Goal: Task Accomplishment & Management: Use online tool/utility

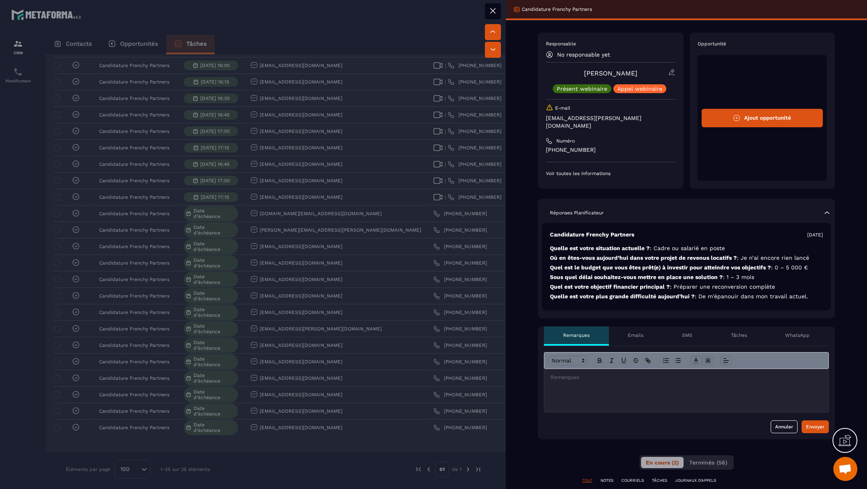
click at [763, 110] on button "Ajout opportunité" at bounding box center [763, 118] width 122 height 18
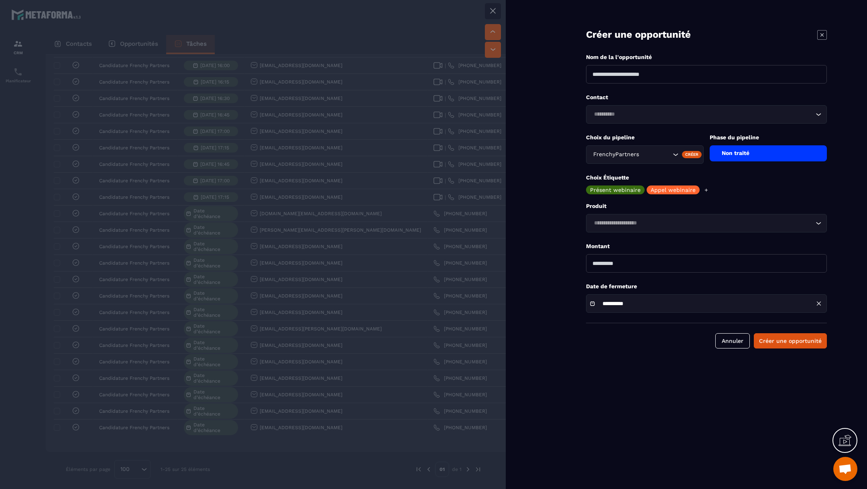
click at [823, 33] on icon at bounding box center [823, 35] width 10 height 10
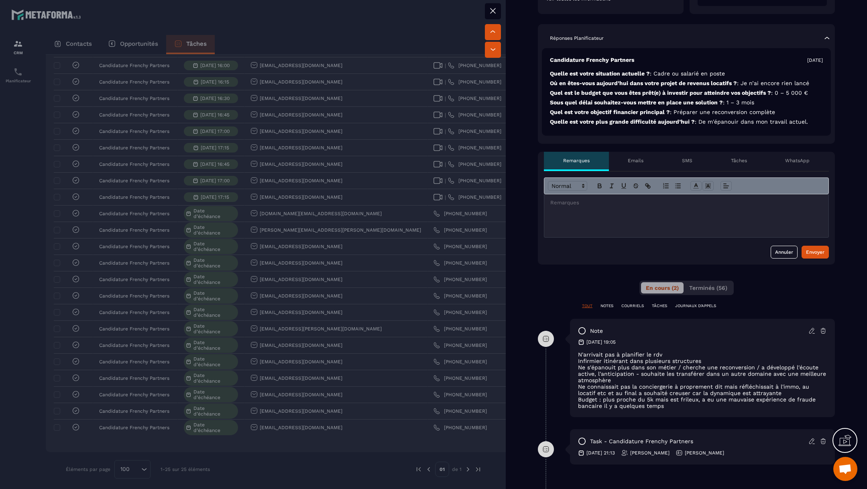
scroll to position [392, 0]
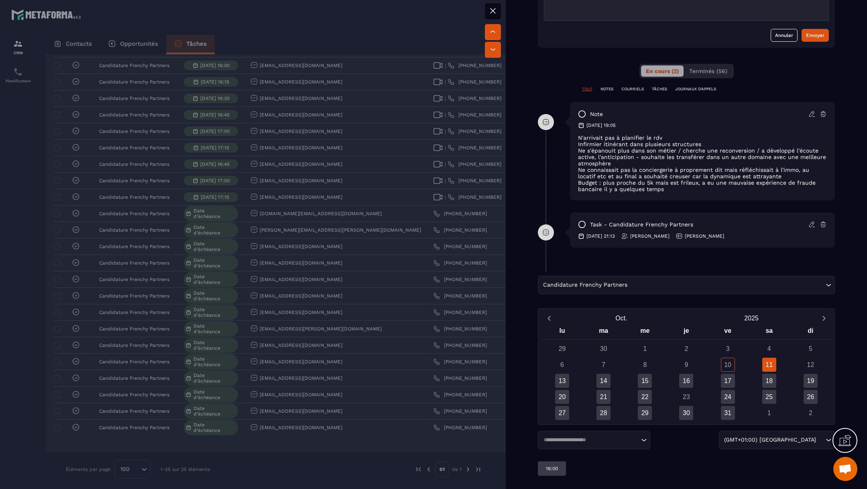
click at [690, 281] on input "Search for option" at bounding box center [726, 285] width 195 height 9
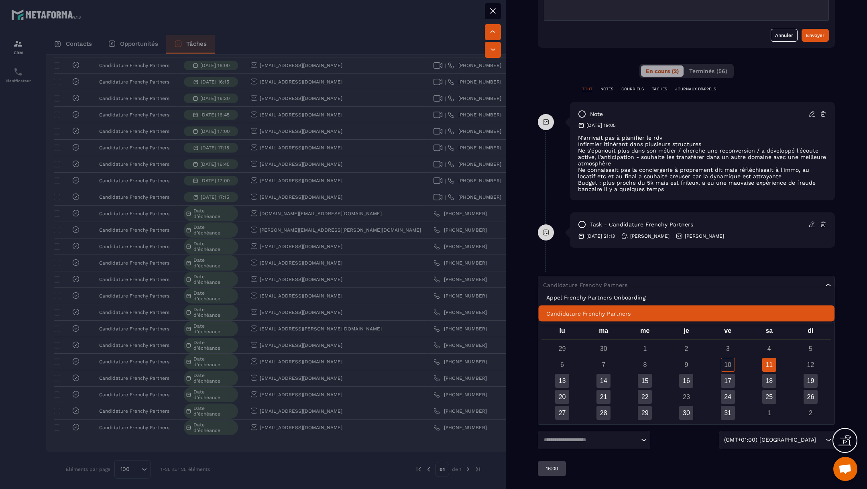
click at [649, 316] on p "Candidature Frenchy Partners" at bounding box center [687, 314] width 280 height 8
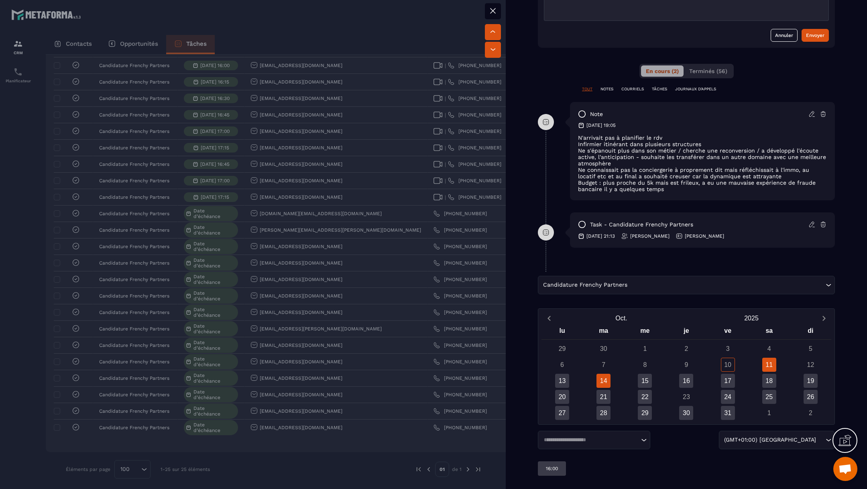
click at [604, 377] on div "14" at bounding box center [604, 381] width 14 height 14
click at [663, 285] on div "Candidature Frenchy Partners Loading..." at bounding box center [686, 285] width 297 height 18
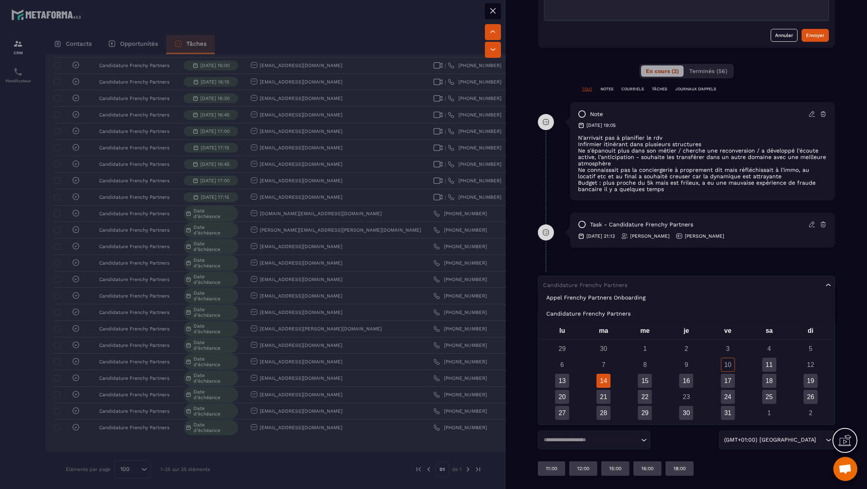
click at [370, 269] on div at bounding box center [433, 244] width 867 height 489
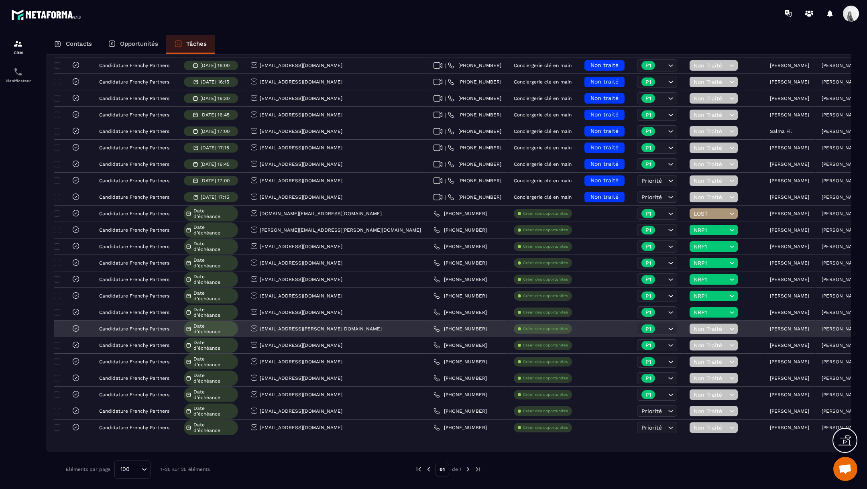
click at [684, 321] on div "Non Traité" at bounding box center [724, 329] width 80 height 16
click at [694, 327] on span "Non Traité" at bounding box center [711, 329] width 34 height 6
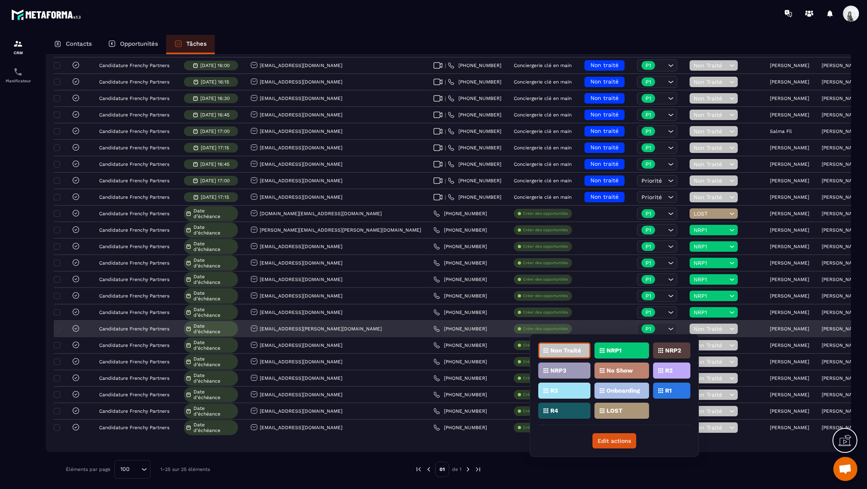
click at [694, 328] on span "Non Traité" at bounding box center [711, 329] width 34 height 6
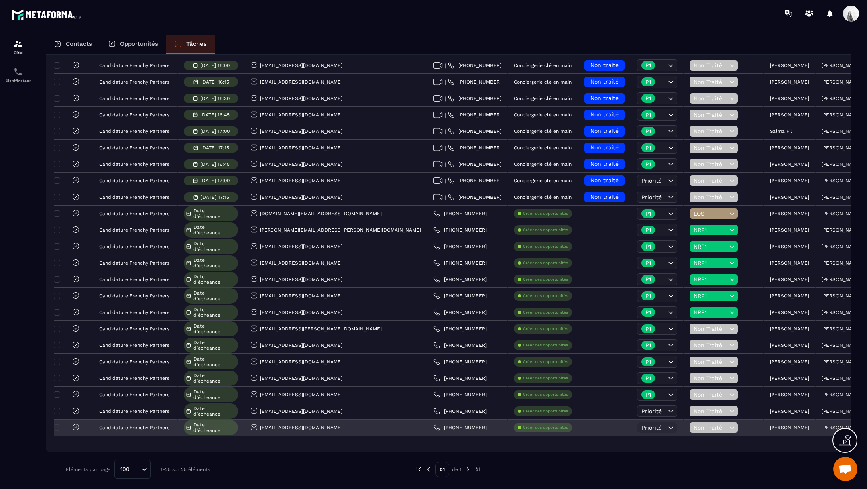
click at [770, 425] on p "[PERSON_NAME]" at bounding box center [789, 428] width 39 height 6
